Goal: Information Seeking & Learning: Learn about a topic

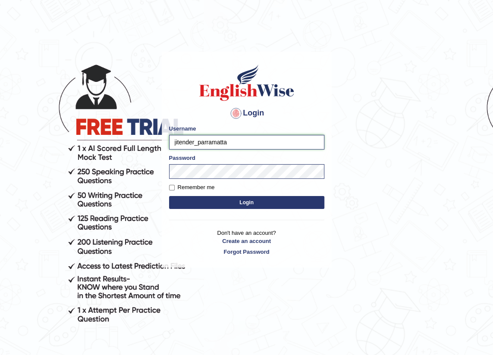
click at [194, 143] on input "jitender_parramatta" at bounding box center [246, 142] width 155 height 15
type input "manpreetk_parramatta"
click at [181, 200] on button "Login" at bounding box center [246, 202] width 155 height 13
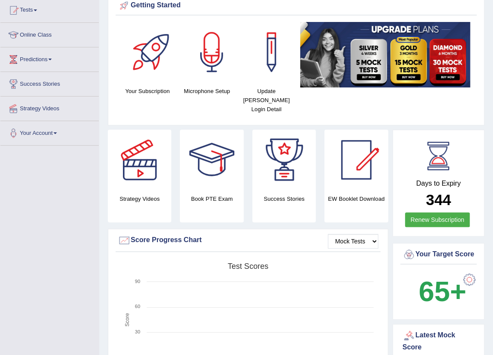
scroll to position [78, 0]
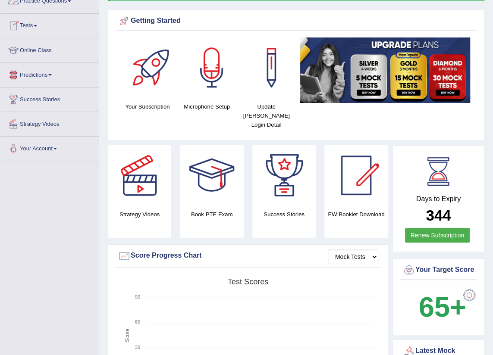
click at [39, 9] on link "Practice Questions" at bounding box center [49, 0] width 98 height 22
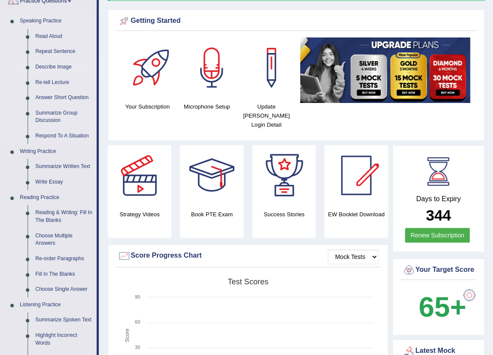
click at [64, 62] on link "Describe Image" at bounding box center [63, 68] width 65 height 16
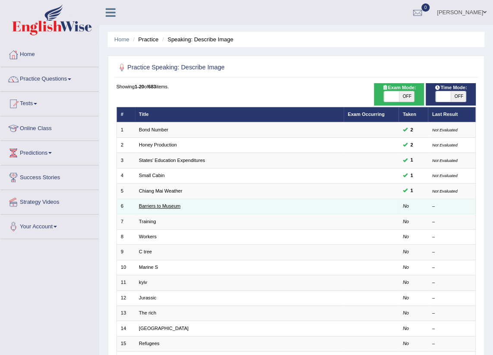
click at [163, 206] on link "Barriers to Museum" at bounding box center [159, 206] width 41 height 5
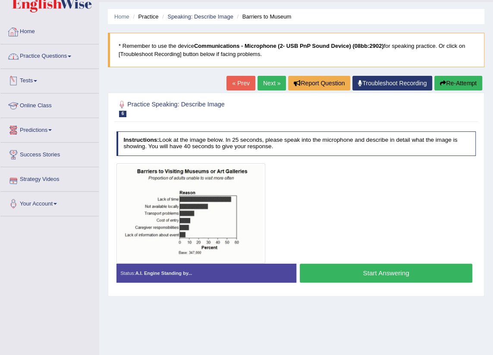
scroll to position [19, 0]
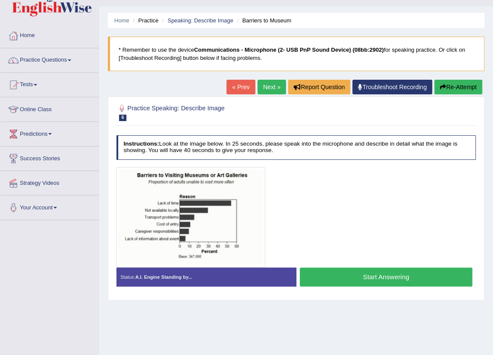
click at [44, 61] on link "Practice Questions" at bounding box center [49, 59] width 98 height 22
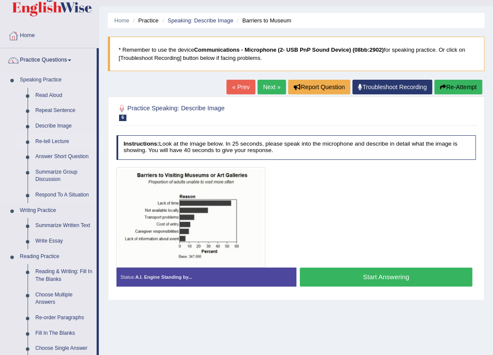
click at [38, 139] on link "Re-tell Lecture" at bounding box center [63, 142] width 65 height 16
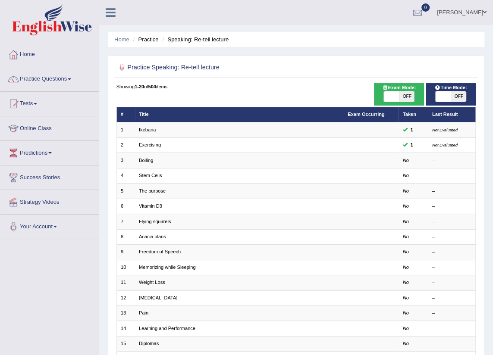
click at [153, 162] on link "Boiling" at bounding box center [146, 160] width 14 height 5
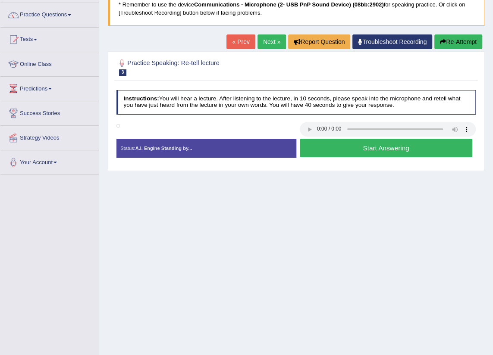
scroll to position [78, 0]
